Goal: Navigation & Orientation: Find specific page/section

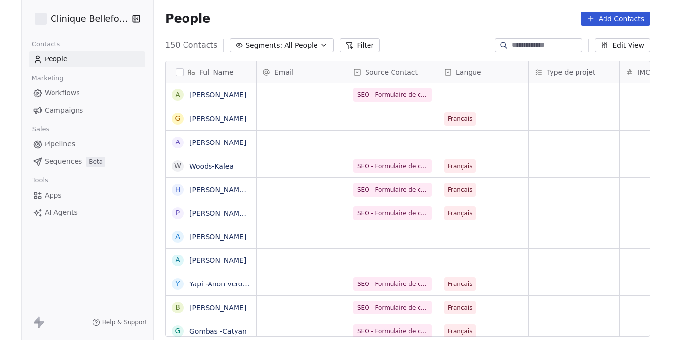
scroll to position [299, 508]
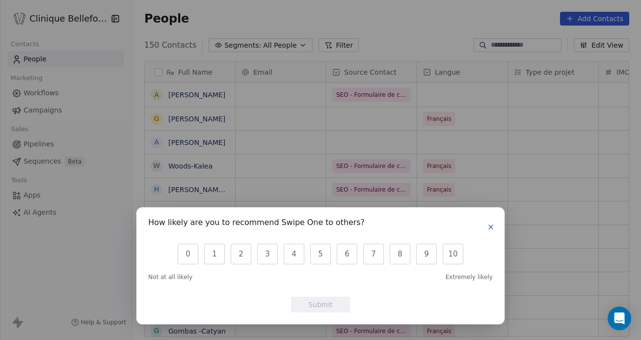
click at [495, 228] on button "button" at bounding box center [491, 227] width 12 height 12
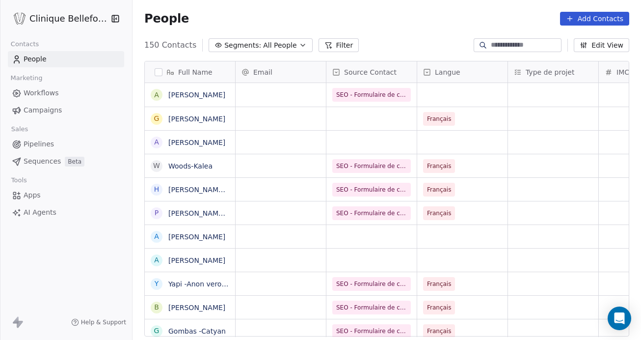
click at [62, 60] on link "People" at bounding box center [66, 59] width 116 height 16
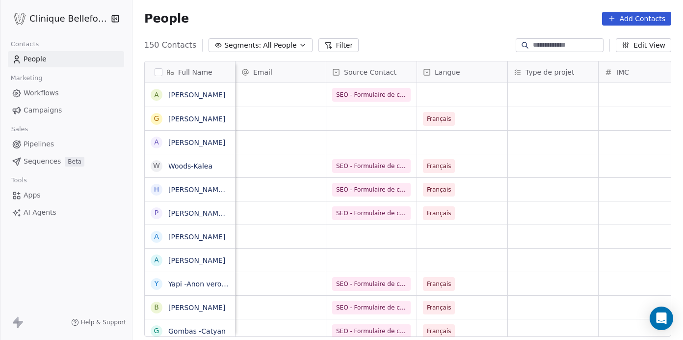
scroll to position [0, 9]
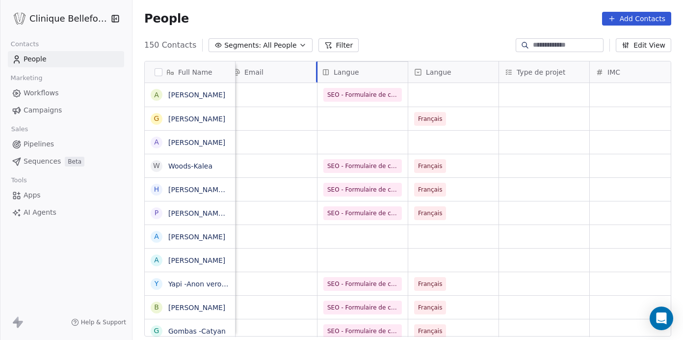
drag, startPoint x: 464, startPoint y: 73, endPoint x: 360, endPoint y: 73, distance: 104.0
click at [360, 73] on div "Full Name A Abou Gadous Emmanuel g guelmi Halima A APPEL W Woods-Kalea H Hegg-N…" at bounding box center [408, 198] width 526 height 275
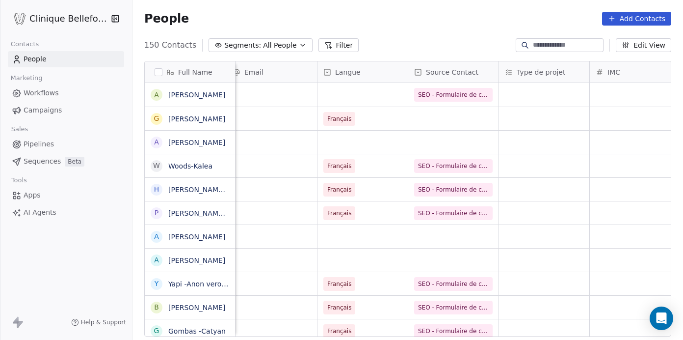
scroll to position [0, 0]
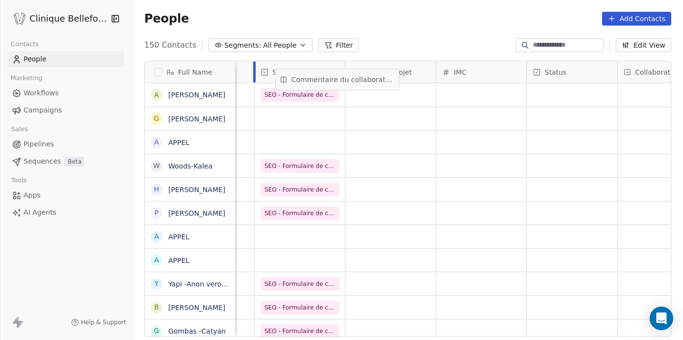
scroll to position [0, 162]
drag, startPoint x: 505, startPoint y: 73, endPoint x: 382, endPoint y: 78, distance: 122.8
click at [382, 78] on div "Full Name A [PERSON_NAME] [PERSON_NAME] A APPEL [PERSON_NAME]-[PERSON_NAME]-[PE…" at bounding box center [408, 198] width 526 height 275
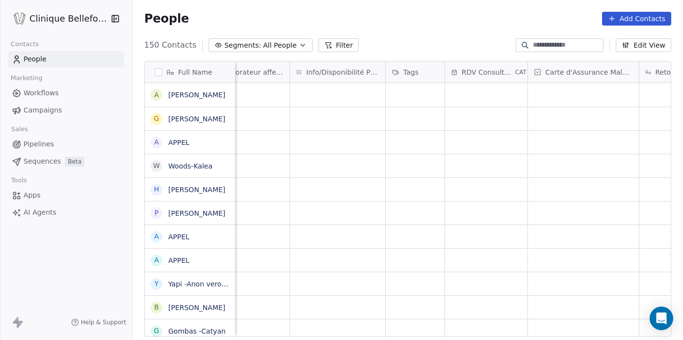
scroll to position [0, 717]
drag, startPoint x: 486, startPoint y: 77, endPoint x: 346, endPoint y: 78, distance: 139.9
click at [346, 78] on div "Full Name A [PERSON_NAME] [PERSON_NAME] A APPEL [PERSON_NAME]-[PERSON_NAME]-[PE…" at bounding box center [408, 198] width 526 height 275
drag, startPoint x: 569, startPoint y: 75, endPoint x: 423, endPoint y: 73, distance: 146.8
click at [423, 73] on div "Full Name A [PERSON_NAME] [PERSON_NAME] A APPEL [PERSON_NAME]-[PERSON_NAME]-[PE…" at bounding box center [408, 198] width 526 height 275
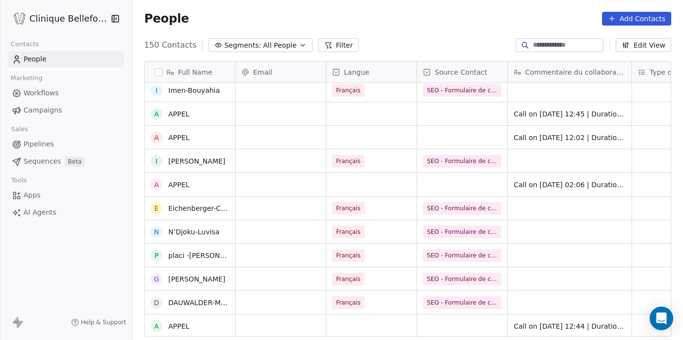
scroll to position [434, 0]
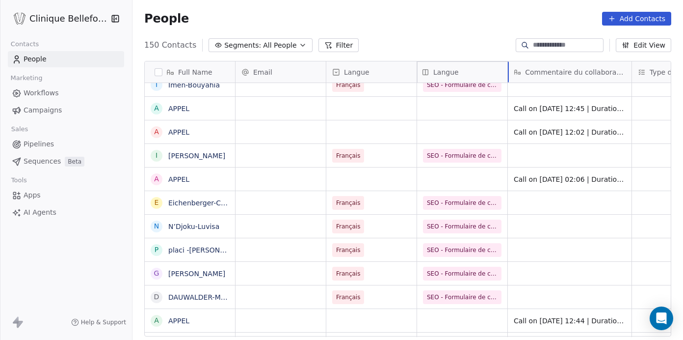
drag, startPoint x: 380, startPoint y: 69, endPoint x: 508, endPoint y: 76, distance: 127.8
click at [508, 76] on div "Full Name A [PERSON_NAME] [PERSON_NAME] A APPEL [PERSON_NAME]-[PERSON_NAME]-[PE…" at bounding box center [408, 198] width 526 height 275
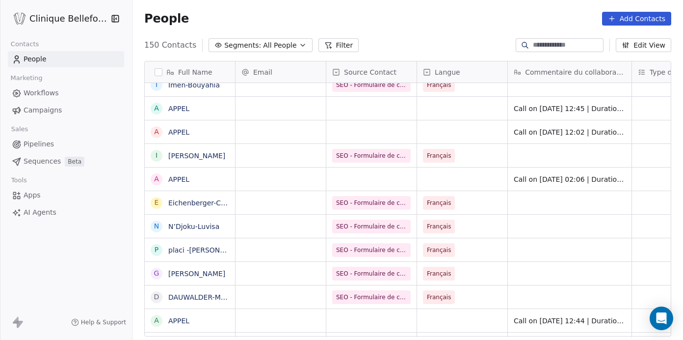
scroll to position [0, 0]
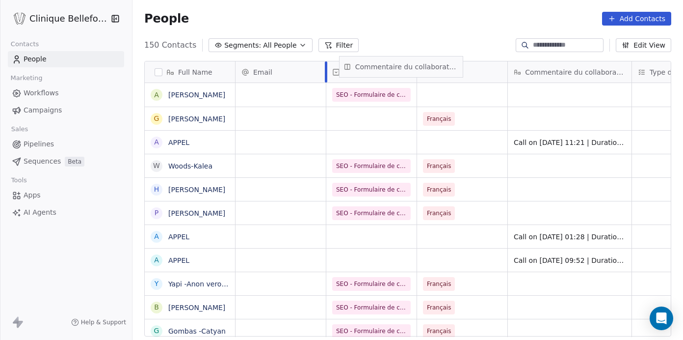
drag, startPoint x: 555, startPoint y: 74, endPoint x: 385, endPoint y: 69, distance: 169.4
click at [385, 69] on div "Full Name A [PERSON_NAME] [PERSON_NAME] A APPEL [PERSON_NAME]-[PERSON_NAME]-[PE…" at bounding box center [408, 198] width 526 height 275
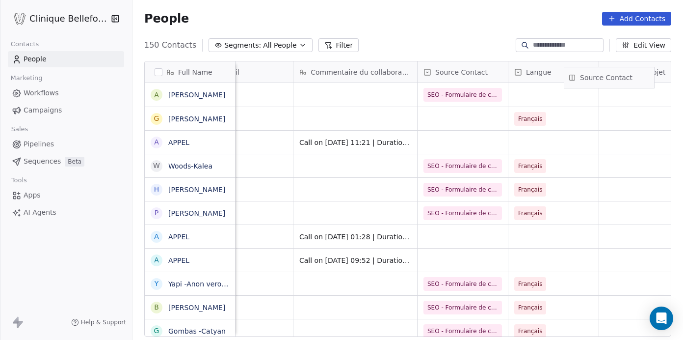
drag, startPoint x: 498, startPoint y: 74, endPoint x: 612, endPoint y: 79, distance: 114.0
click at [612, 79] on div "Full Name A [PERSON_NAME] [PERSON_NAME] A APPEL [PERSON_NAME]-[PERSON_NAME]-[PE…" at bounding box center [408, 198] width 526 height 275
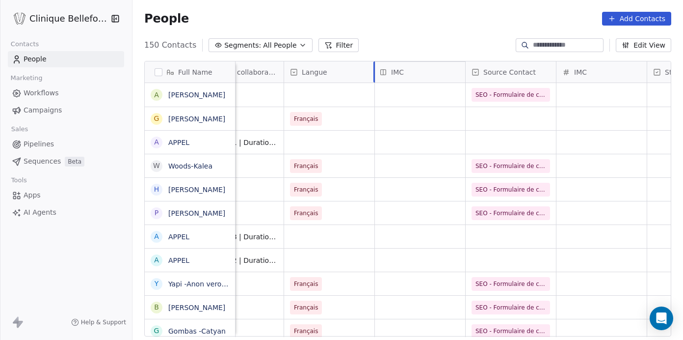
drag, startPoint x: 609, startPoint y: 77, endPoint x: 451, endPoint y: 77, distance: 158.0
click at [451, 77] on div "Full Name A [PERSON_NAME] [PERSON_NAME] A APPEL [PERSON_NAME]-[PERSON_NAME]-[PE…" at bounding box center [408, 198] width 526 height 275
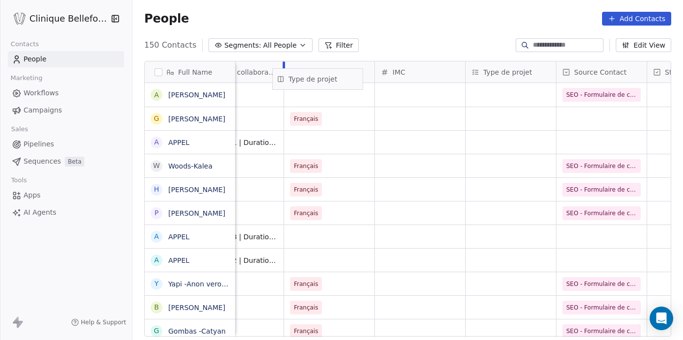
drag, startPoint x: 533, startPoint y: 76, endPoint x: 340, endPoint y: 82, distance: 193.5
click at [340, 82] on div "Full Name A [PERSON_NAME] [PERSON_NAME] A APPEL [PERSON_NAME]-[PERSON_NAME]-[PE…" at bounding box center [408, 198] width 526 height 275
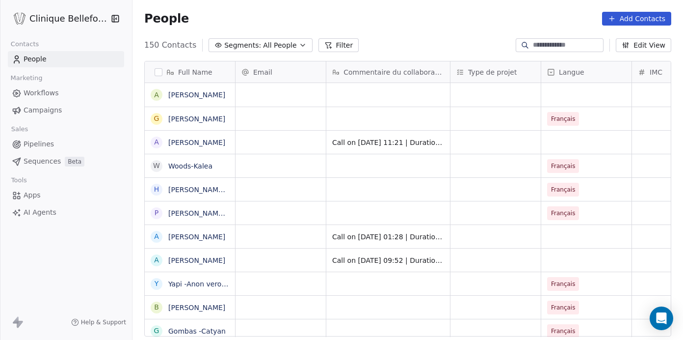
scroll to position [299, 551]
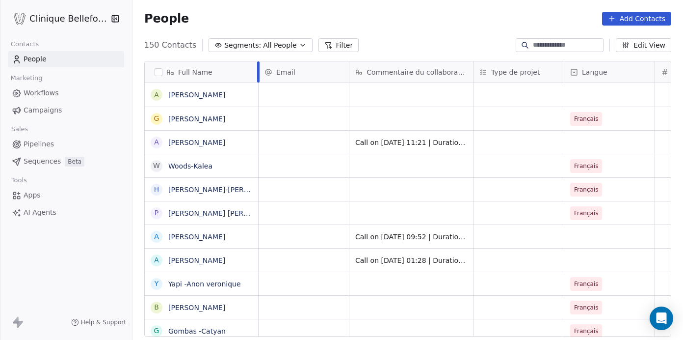
drag, startPoint x: 235, startPoint y: 77, endPoint x: 258, endPoint y: 79, distance: 23.2
click at [258, 79] on div at bounding box center [258, 71] width 2 height 21
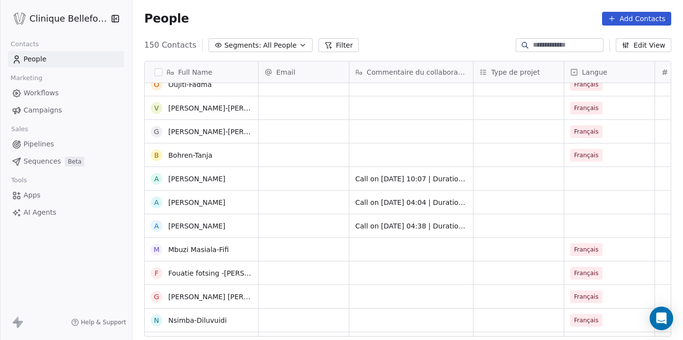
scroll to position [0, 0]
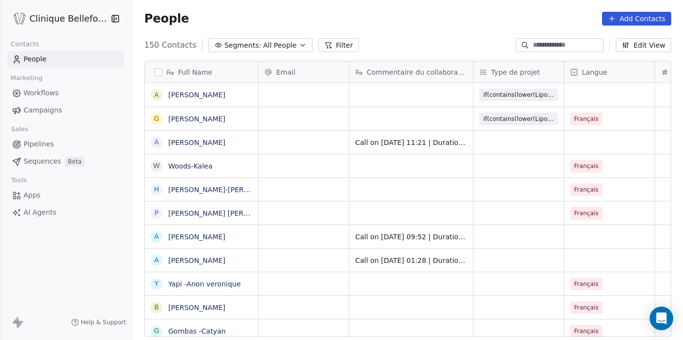
click at [571, 44] on input at bounding box center [567, 45] width 69 height 10
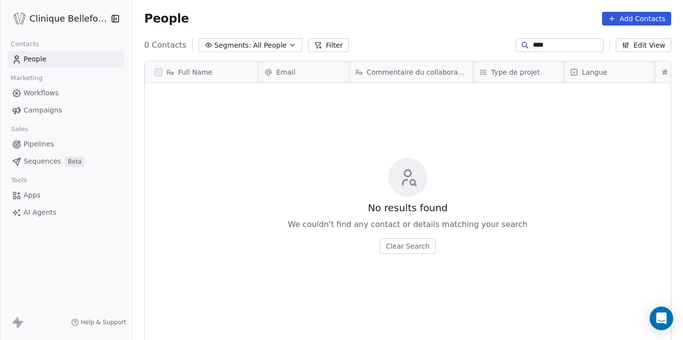
type input "*****"
drag, startPoint x: 573, startPoint y: 43, endPoint x: 495, endPoint y: 42, distance: 78.0
click at [495, 43] on div "0 Contacts Segments: All People Filter ***** Edit View" at bounding box center [408, 45] width 551 height 16
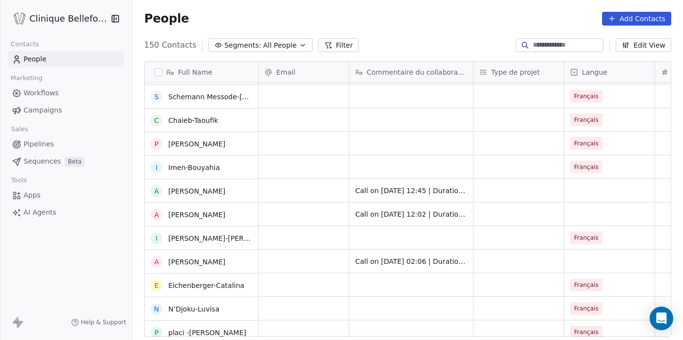
scroll to position [352, 0]
